Goal: Task Accomplishment & Management: Manage account settings

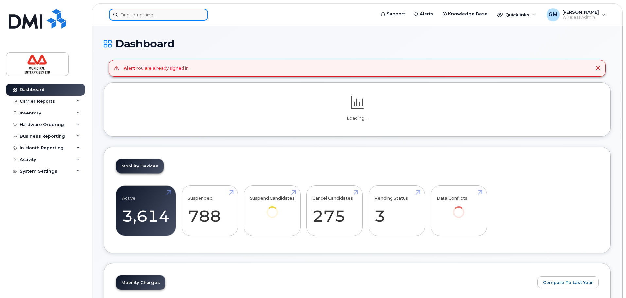
click at [174, 18] on input at bounding box center [158, 15] width 99 height 12
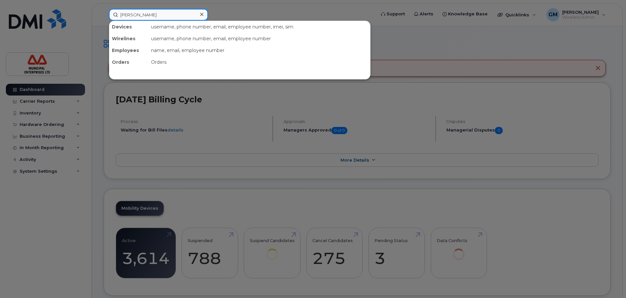
type input "nick w"
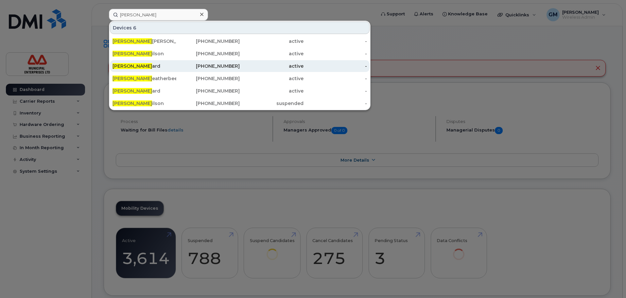
click at [176, 70] on div "Nick W ard" at bounding box center [208, 66] width 64 height 12
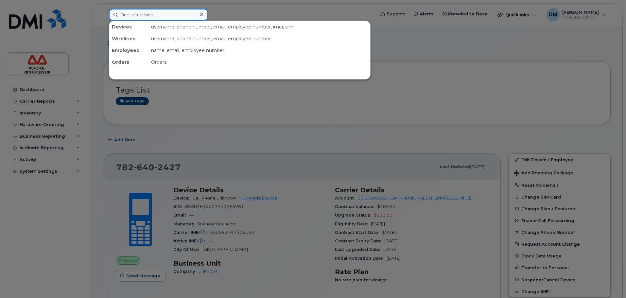
click at [164, 10] on input at bounding box center [158, 15] width 99 height 12
paste input "(902) 324-2492"
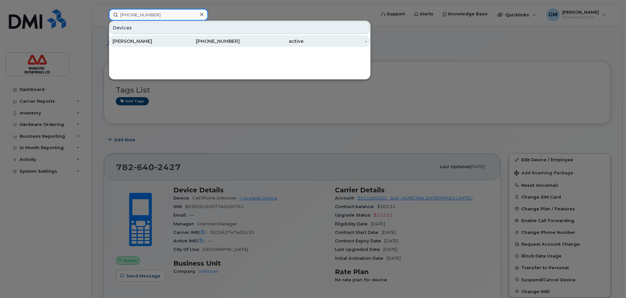
type input "(902) 324-2492"
click at [158, 40] on div "[PERSON_NAME]" at bounding box center [145, 41] width 64 height 7
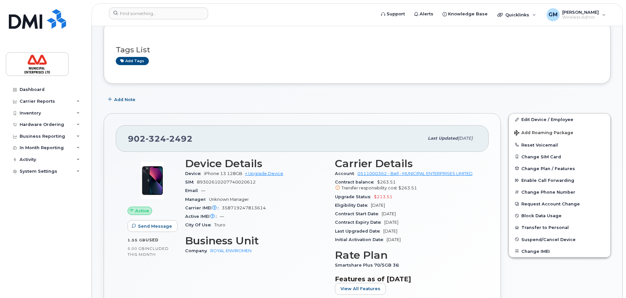
scroll to position [33, 0]
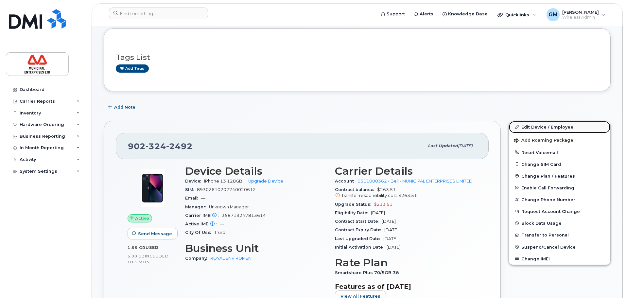
click at [566, 129] on link "Edit Device / Employee" at bounding box center [559, 127] width 101 height 12
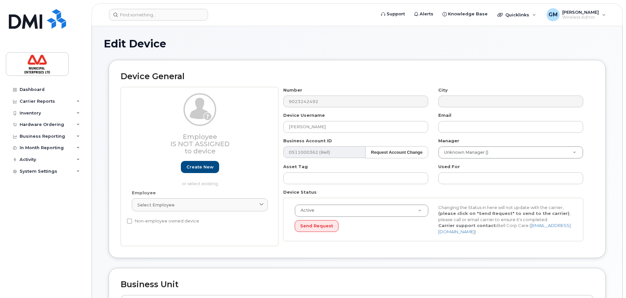
select select "3844624"
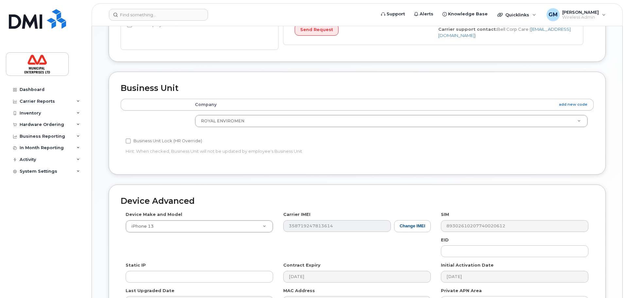
scroll to position [278, 0]
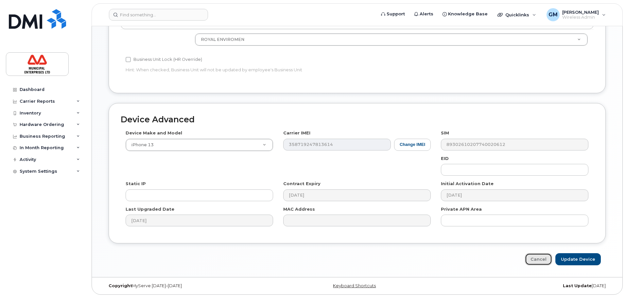
click at [545, 259] on link "Cancel" at bounding box center [538, 259] width 27 height 12
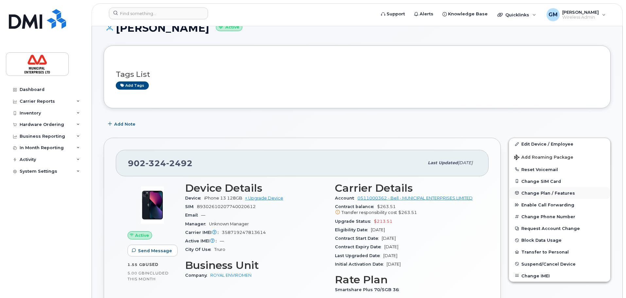
scroll to position [33, 0]
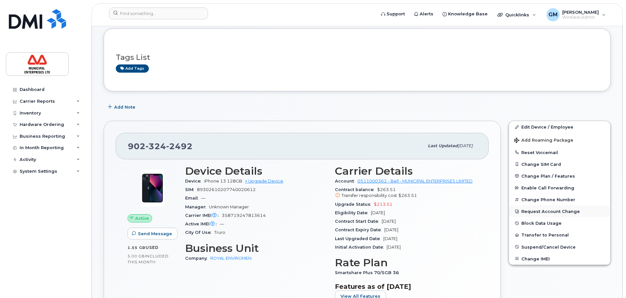
click at [541, 208] on button "Request Account Change" at bounding box center [559, 211] width 101 height 12
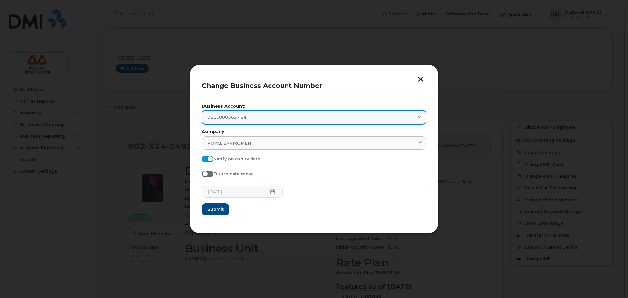
click at [262, 120] on div "0511000362 - Bell" at bounding box center [313, 117] width 213 height 6
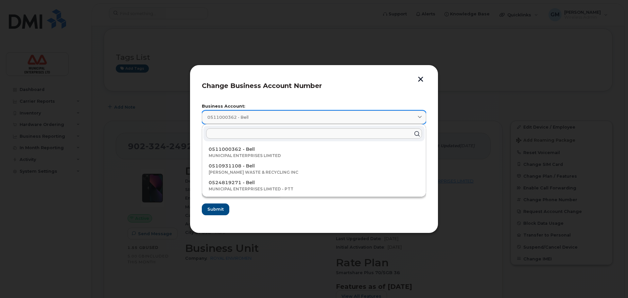
click at [262, 120] on div "0511000362 - Bell" at bounding box center [313, 117] width 213 height 6
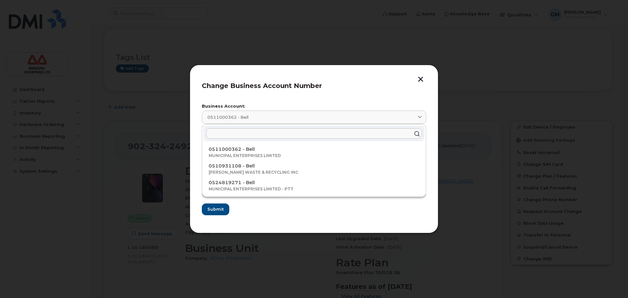
click at [252, 95] on header "Change Business Account Number" at bounding box center [314, 88] width 224 height 22
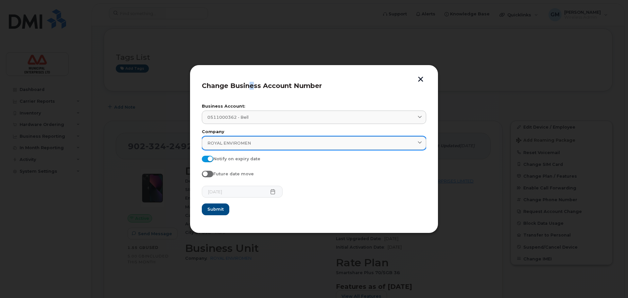
click at [271, 141] on div "ROYAL ENVIROMEN" at bounding box center [313, 143] width 213 height 6
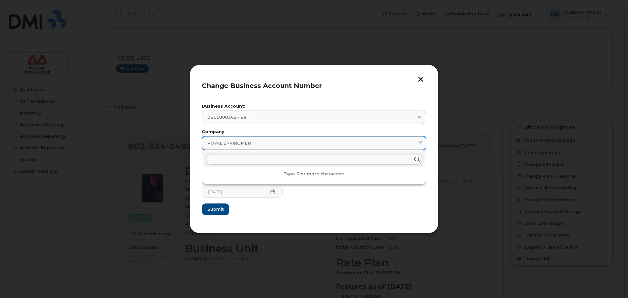
click at [271, 141] on div "ROYAL ENVIROMEN" at bounding box center [313, 143] width 213 height 6
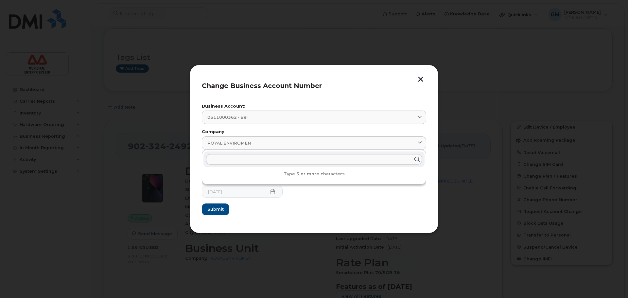
click at [303, 207] on form "Business Account: 0511000362 - Bell 0511000362 - Bell MUNICIPAL ENTERPRISES LIM…" at bounding box center [314, 159] width 224 height 111
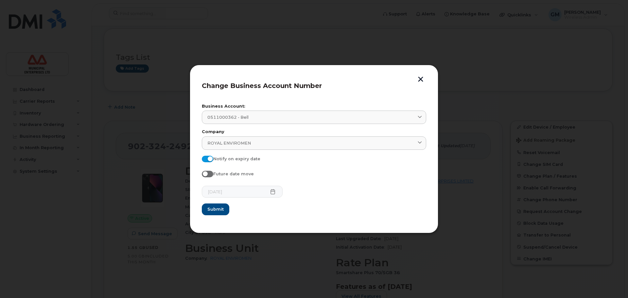
click at [425, 77] on button "button" at bounding box center [421, 80] width 10 height 7
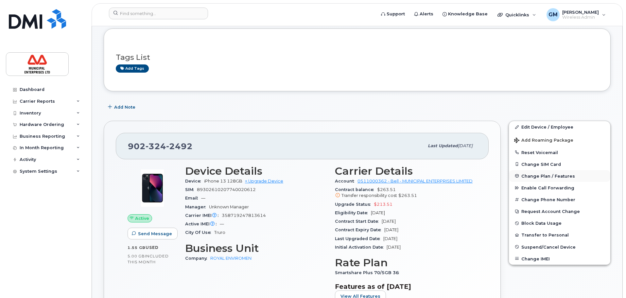
click at [525, 175] on span "Change Plan / Features" at bounding box center [549, 175] width 54 height 5
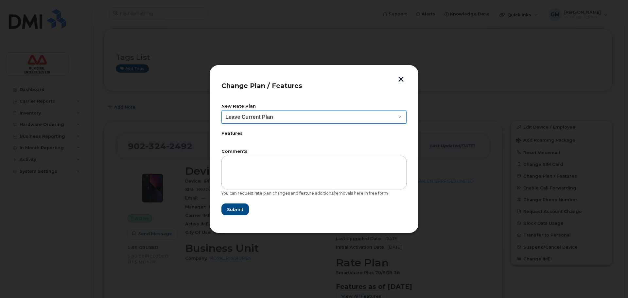
click at [361, 118] on select "Leave Current Plan BYOD Corp SmartShare 50 BYOD Corp Smartshare 25 BYOD Push-to…" at bounding box center [314, 117] width 185 height 13
click at [359, 116] on select "Leave Current Plan BYOD Corp SmartShare 50 BYOD Corp Smartshare 25 BYOD Push-to…" at bounding box center [314, 117] width 185 height 13
click at [238, 134] on label "Features" at bounding box center [314, 134] width 185 height 4
click at [406, 79] on button "button" at bounding box center [401, 80] width 10 height 7
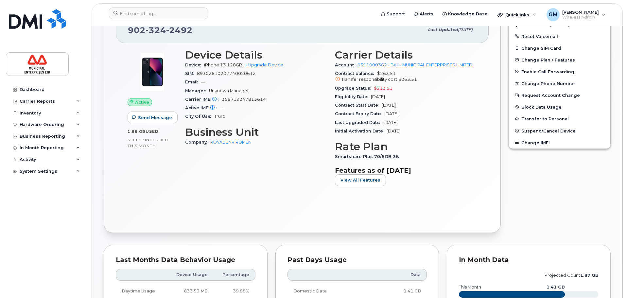
scroll to position [19, 0]
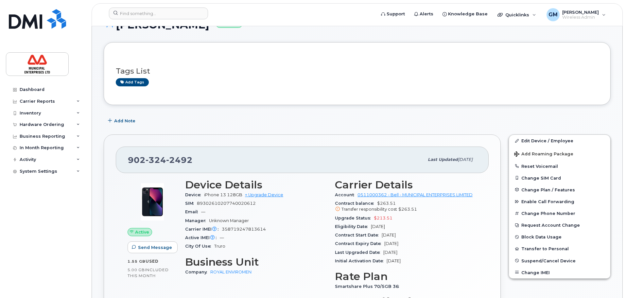
click at [461, 101] on div "Tags List Add tags" at bounding box center [357, 73] width 507 height 63
click at [535, 141] on link "Edit Device / Employee" at bounding box center [559, 141] width 101 height 12
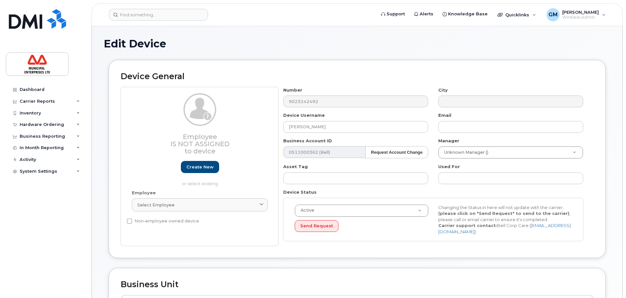
select select "3844624"
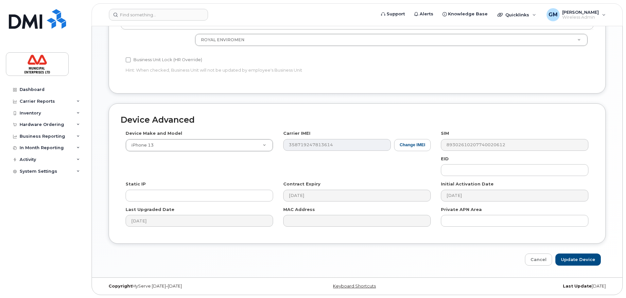
scroll to position [278, 0]
click at [451, 272] on div "Edit Device Device General Employee Is not assigned to device Create new or sel…" at bounding box center [357, 12] width 531 height 529
click at [549, 257] on link "Cancel" at bounding box center [538, 259] width 27 height 12
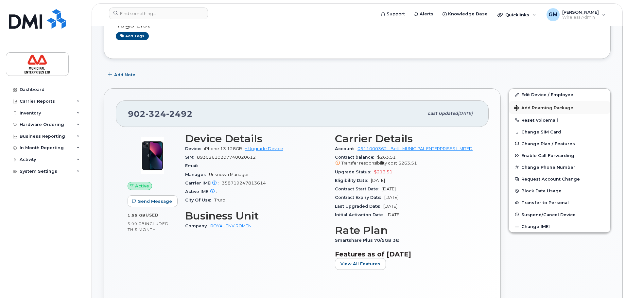
scroll to position [65, 0]
